Goal: Obtain resource: Obtain resource

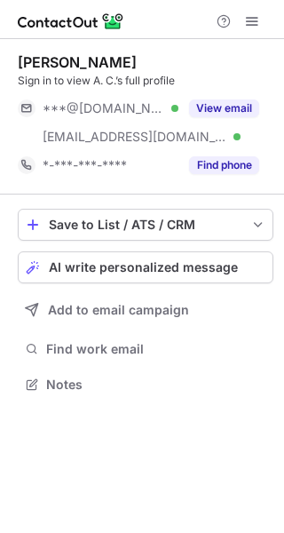
scroll to position [372, 284]
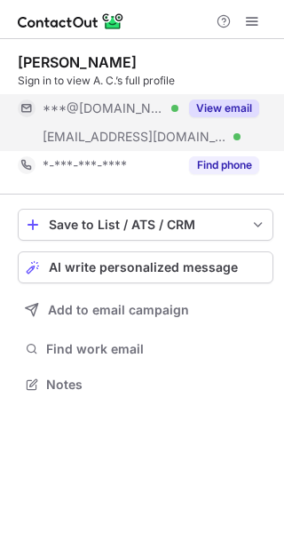
click at [226, 106] on button "View email" at bounding box center [224, 109] width 70 height 18
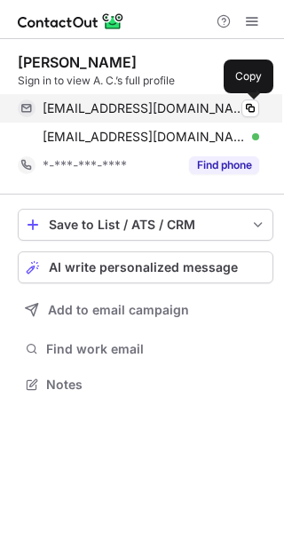
click at [251, 99] on div "ariaadams3@gmail.com Verified Copy" at bounding box center [139, 108] width 242 height 28
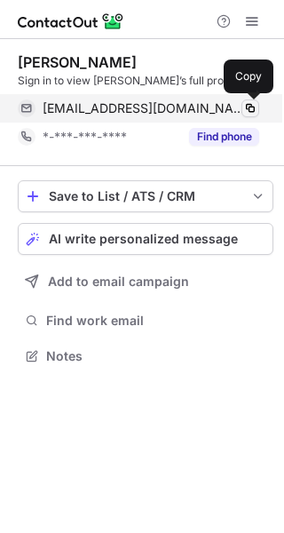
scroll to position [344, 284]
click at [251, 103] on span at bounding box center [250, 108] width 14 height 14
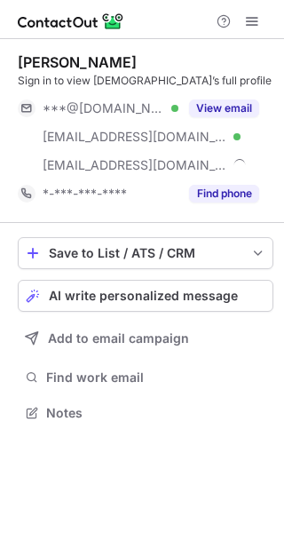
scroll to position [401, 284]
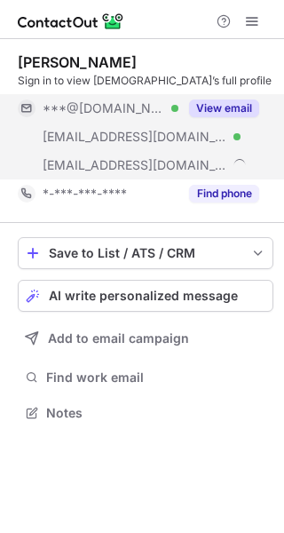
click at [240, 106] on button "View email" at bounding box center [224, 109] width 70 height 18
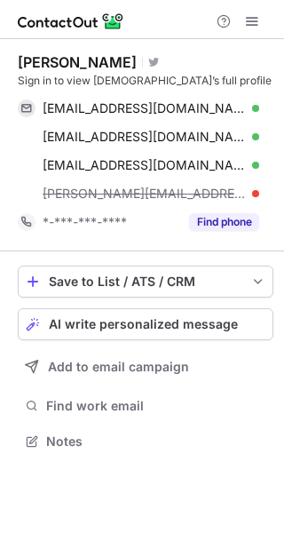
scroll to position [429, 284]
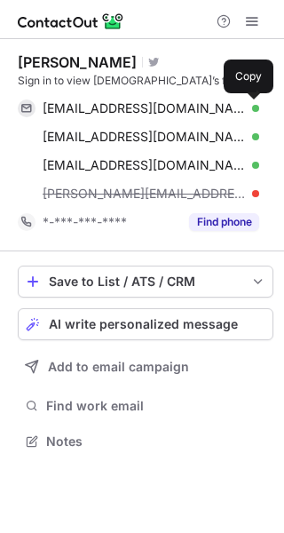
click at [254, 100] on button at bounding box center [251, 109] width 18 height 18
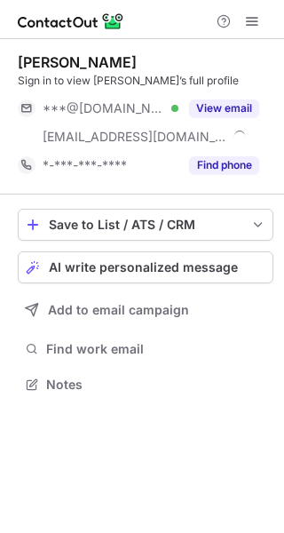
scroll to position [372, 284]
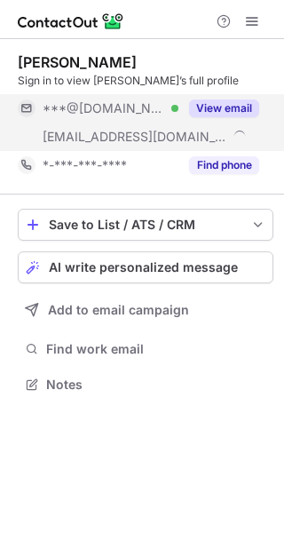
click at [240, 100] on button "View email" at bounding box center [224, 109] width 70 height 18
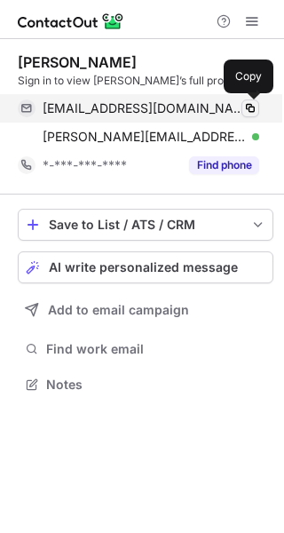
click at [249, 103] on span at bounding box center [250, 108] width 14 height 14
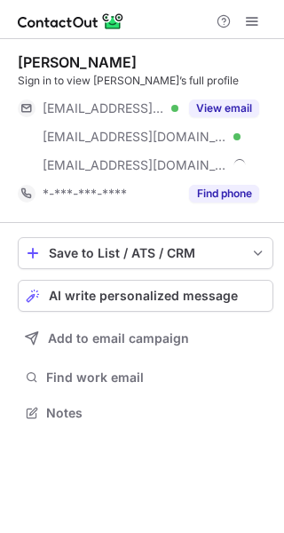
scroll to position [401, 284]
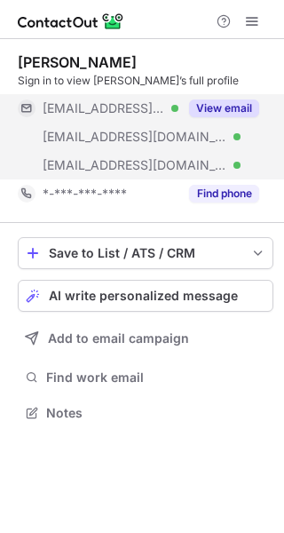
click at [238, 105] on button "View email" at bounding box center [224, 109] width 70 height 18
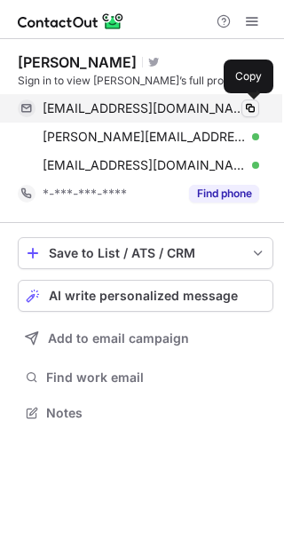
click at [253, 103] on span at bounding box center [250, 108] width 14 height 14
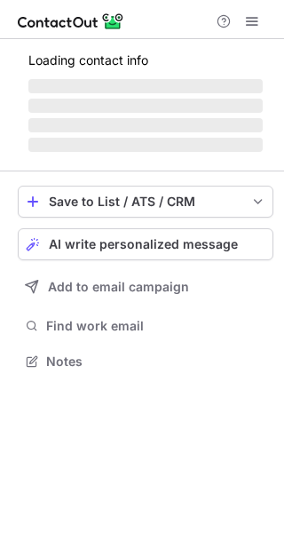
scroll to position [344, 284]
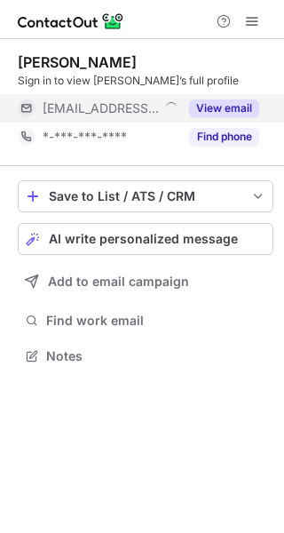
click at [244, 101] on button "View email" at bounding box center [224, 109] width 70 height 18
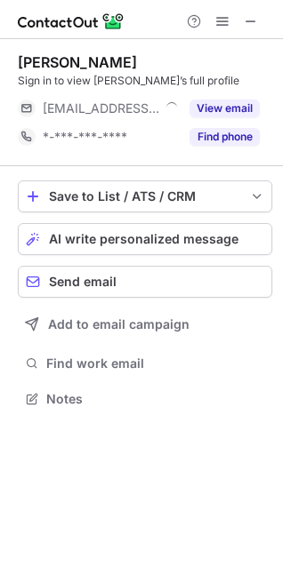
scroll to position [387, 283]
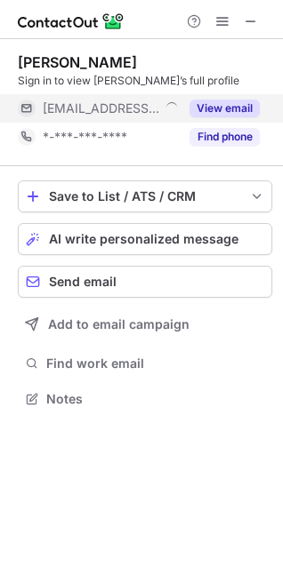
click at [249, 101] on button "View email" at bounding box center [224, 109] width 70 height 18
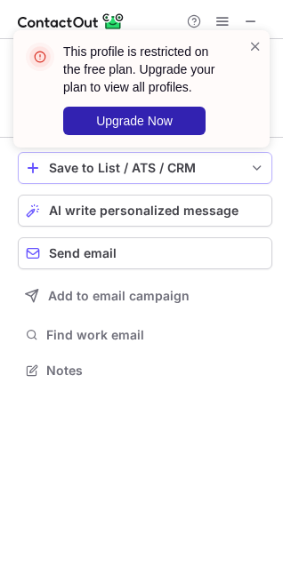
scroll to position [358, 283]
